Goal: Information Seeking & Learning: Check status

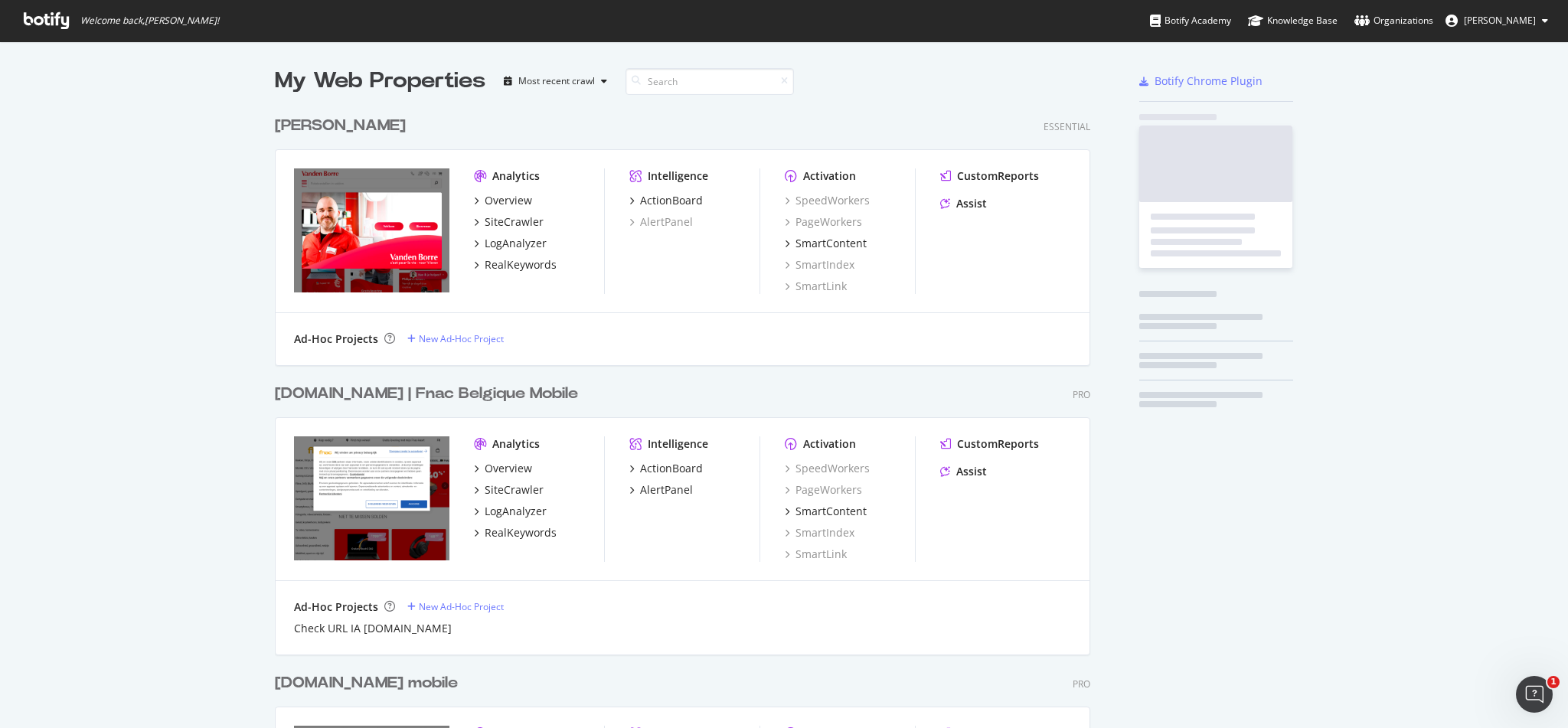
scroll to position [1789, 811]
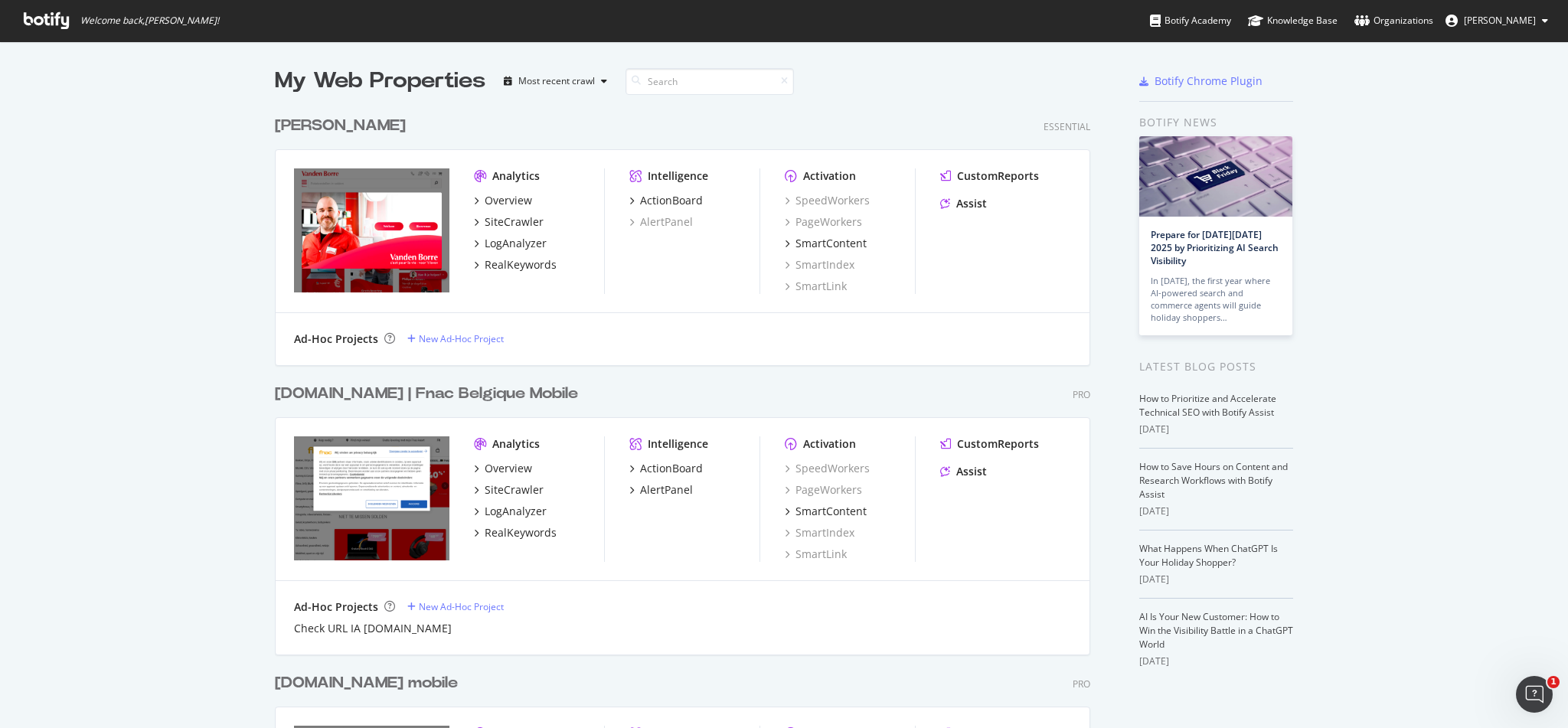
click at [414, 386] on div "[DOMAIN_NAME] | Fnac Belgique Mobile" at bounding box center [426, 393] width 303 height 22
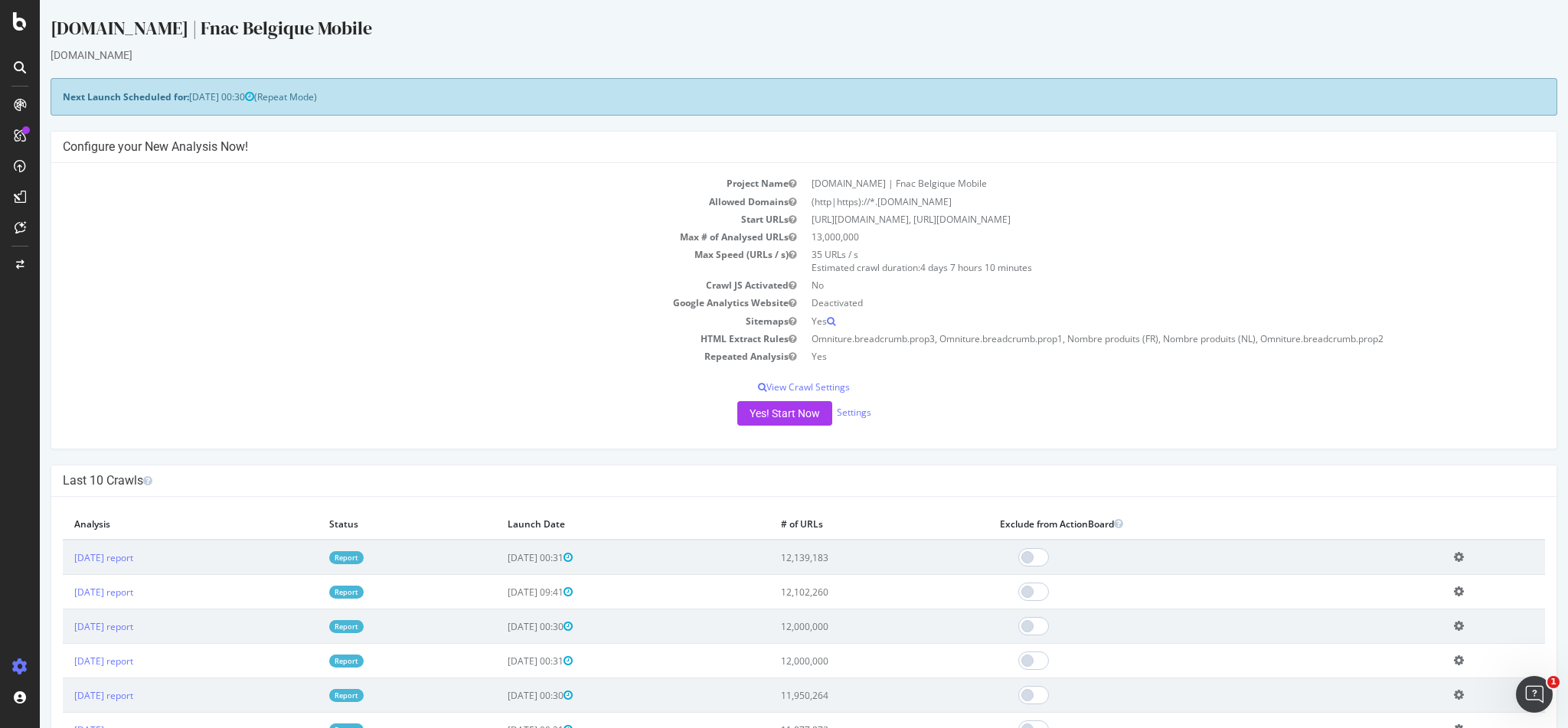
click at [364, 556] on link "Report" at bounding box center [346, 558] width 34 height 13
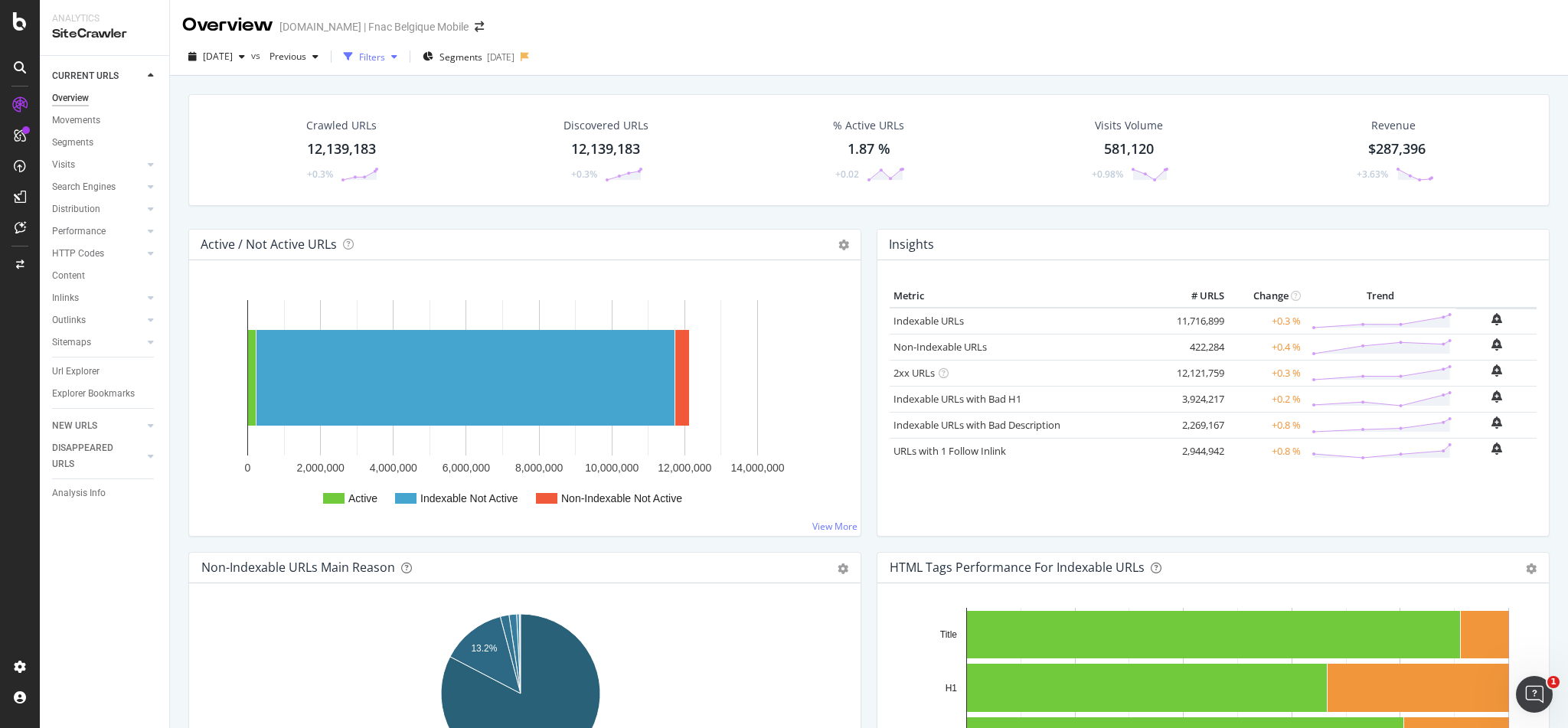
click at [385, 54] on div "Filters" at bounding box center [372, 57] width 26 height 13
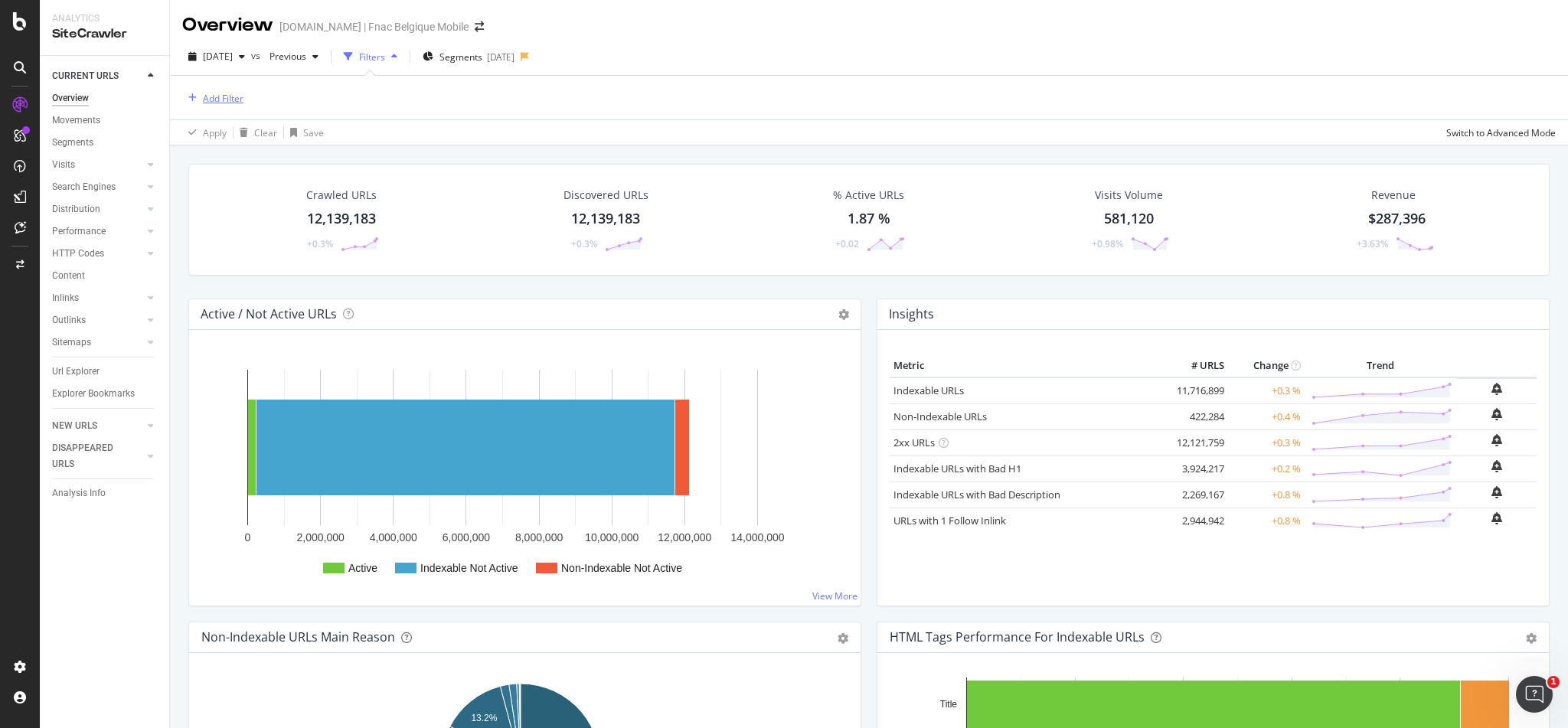
click at [216, 102] on div "Add Filter" at bounding box center [223, 98] width 40 height 13
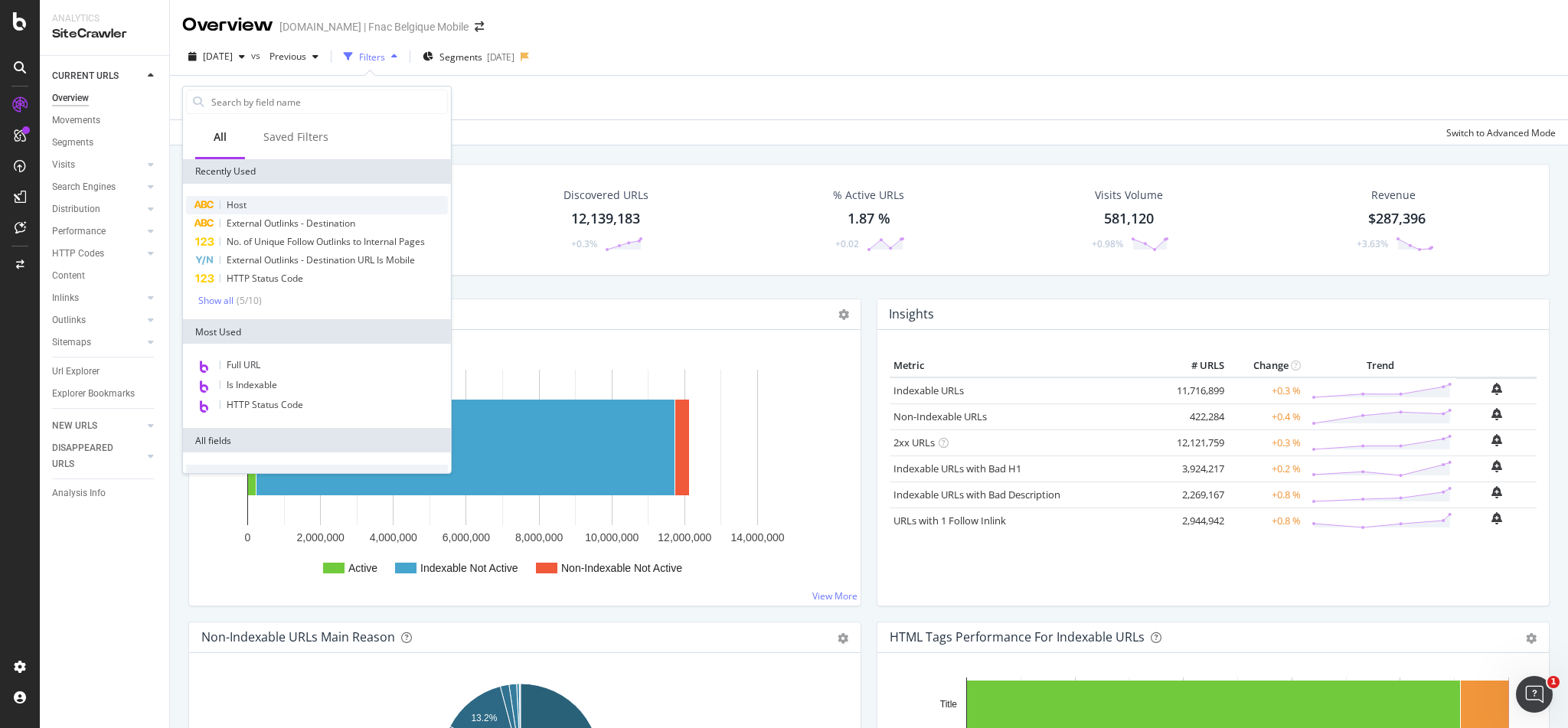
click at [251, 203] on div "Host" at bounding box center [317, 205] width 262 height 18
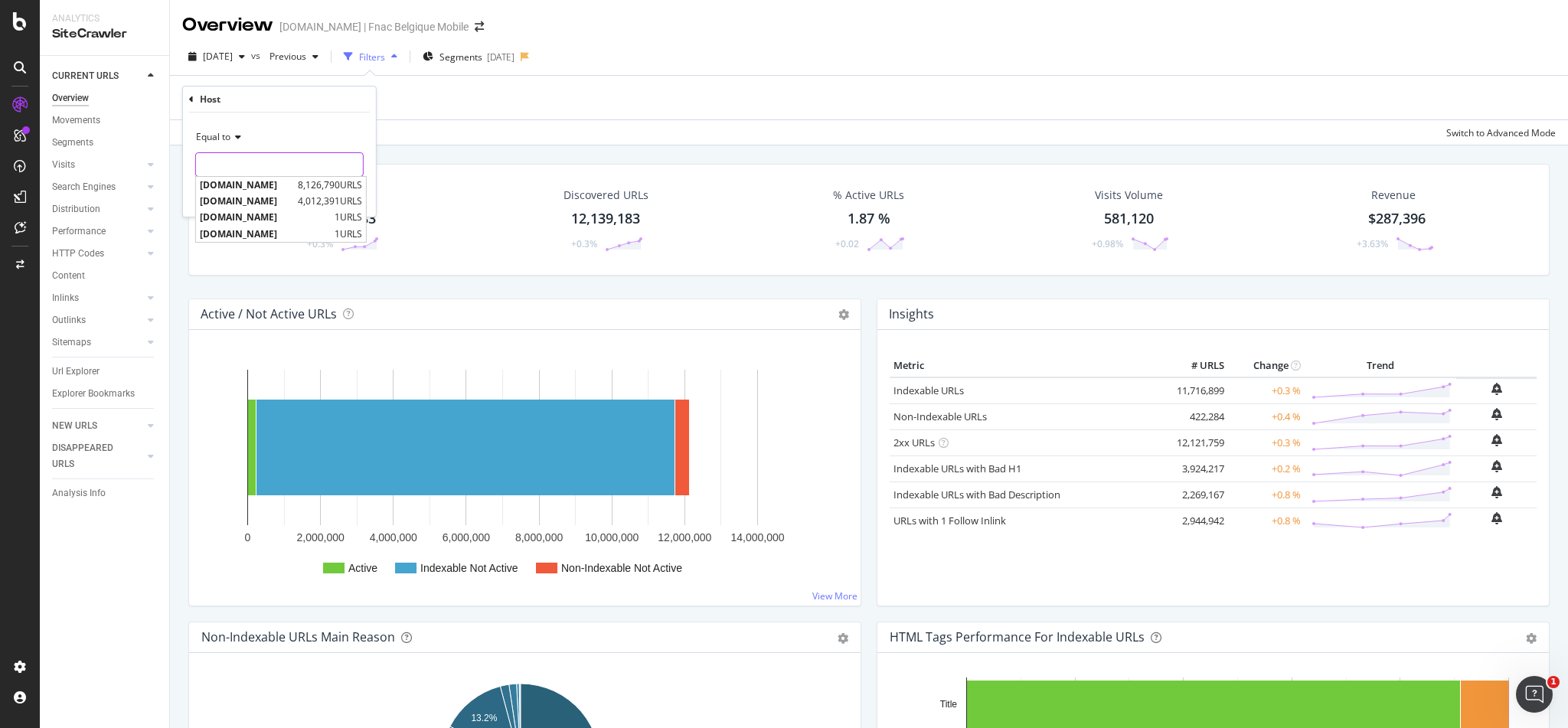
click at [254, 172] on input "text" at bounding box center [279, 164] width 167 height 25
click at [248, 188] on span "[DOMAIN_NAME]" at bounding box center [247, 184] width 94 height 13
type input "[DOMAIN_NAME]"
click at [354, 197] on div "Apply" at bounding box center [351, 197] width 24 height 13
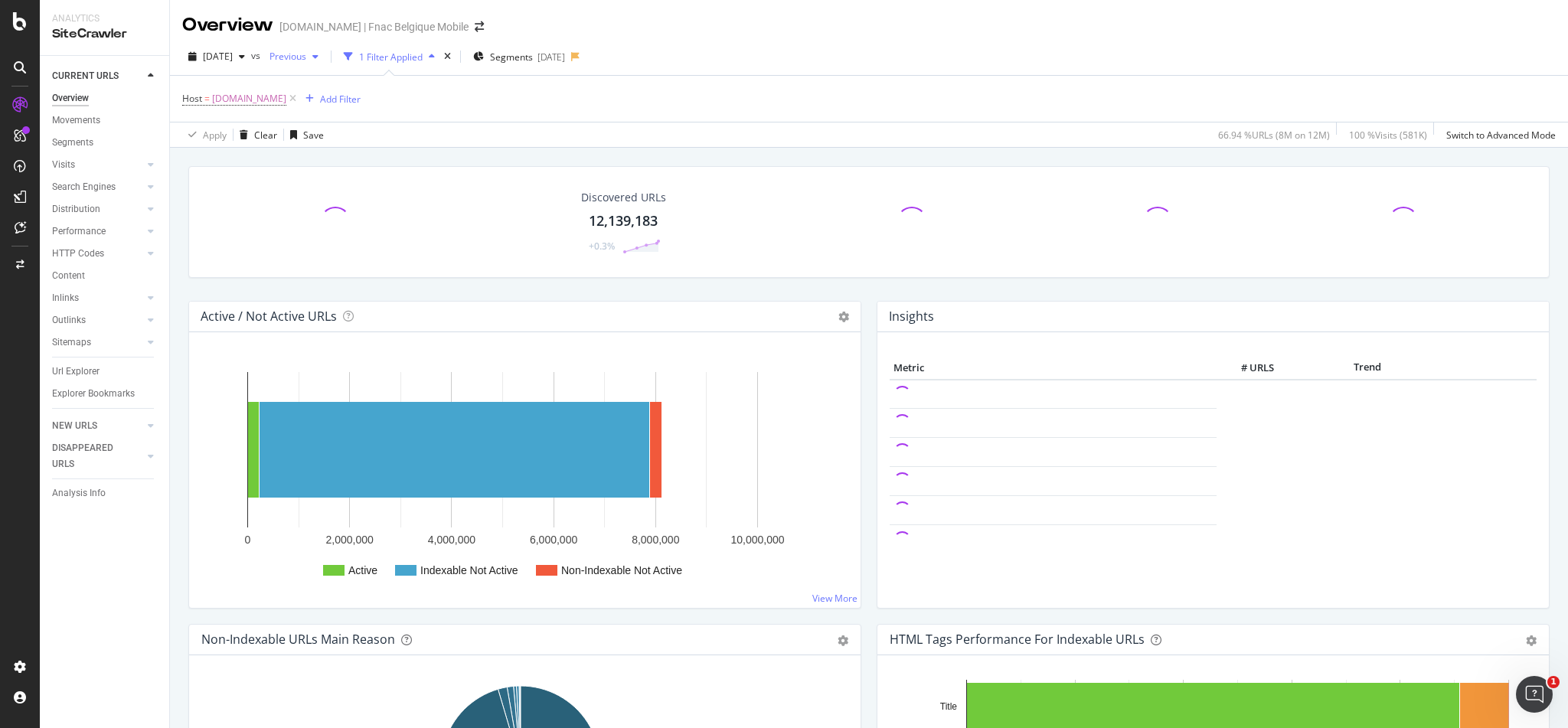
click at [307, 61] on span "Previous" at bounding box center [285, 56] width 43 height 13
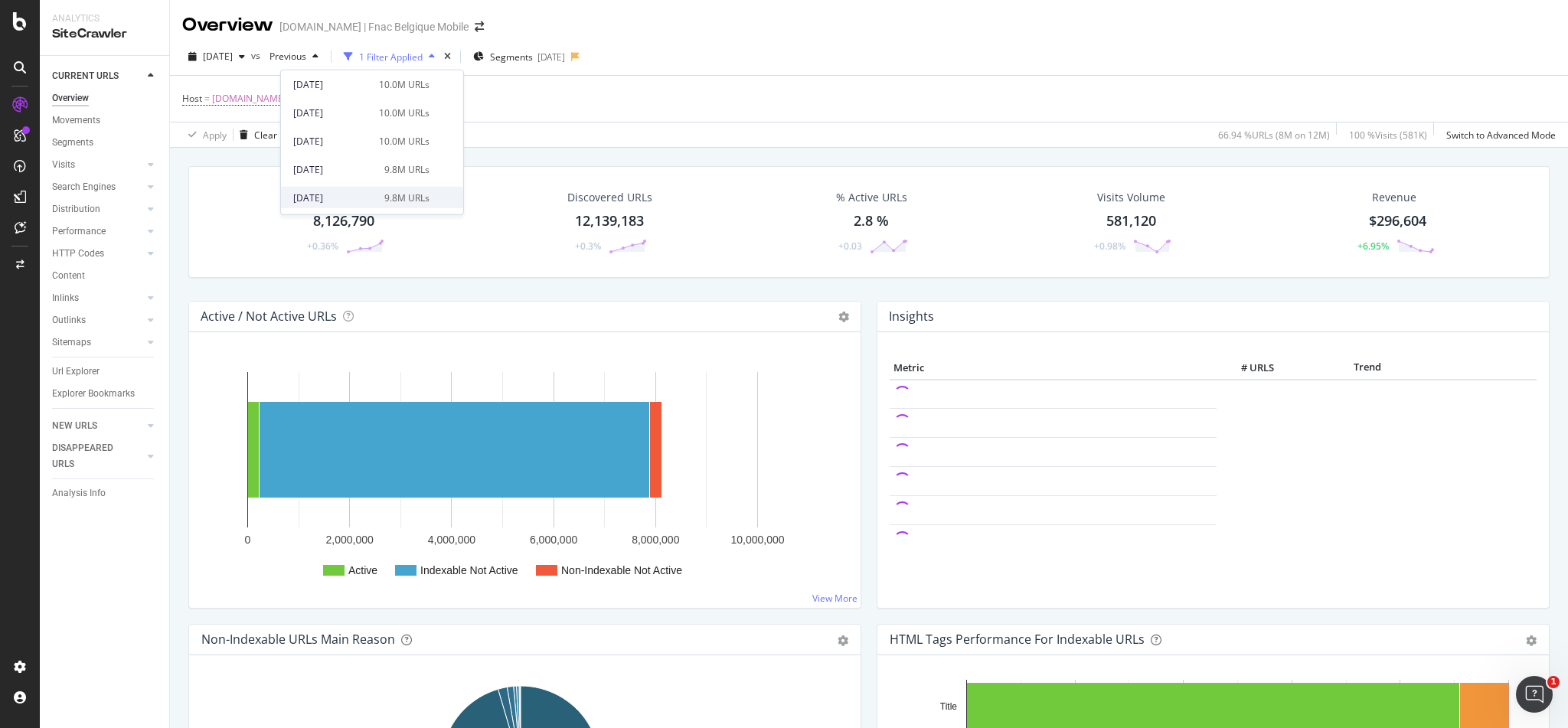
click at [409, 191] on div "9.8M URLs" at bounding box center [407, 198] width 45 height 14
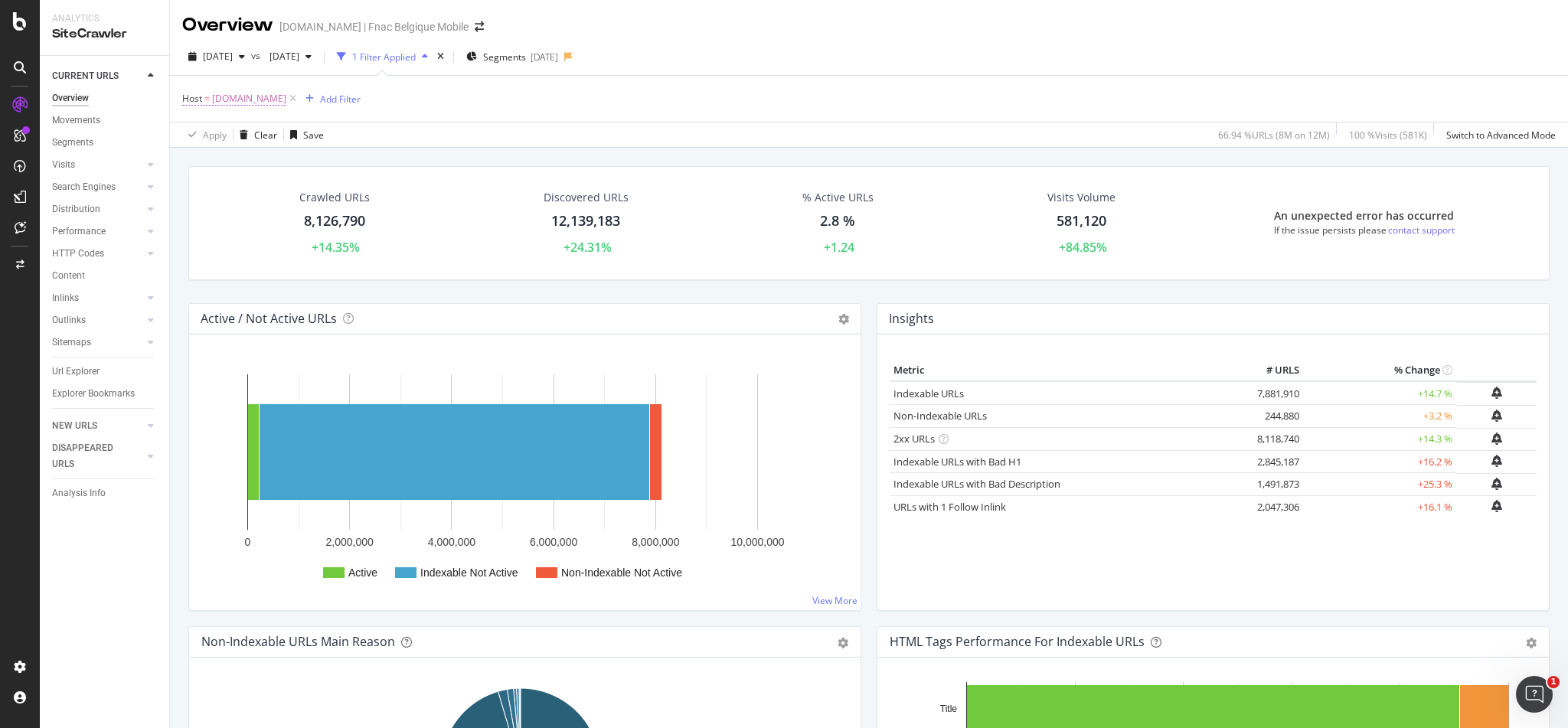
click at [257, 99] on span "[DOMAIN_NAME]" at bounding box center [249, 98] width 75 height 21
click at [242, 156] on input "[DOMAIN_NAME]" at bounding box center [268, 162] width 145 height 25
click at [212, 198] on span "[DOMAIN_NAME]" at bounding box center [247, 198] width 94 height 13
type input "[DOMAIN_NAME]"
click at [350, 198] on div "Apply" at bounding box center [351, 194] width 24 height 13
